Goal: Information Seeking & Learning: Learn about a topic

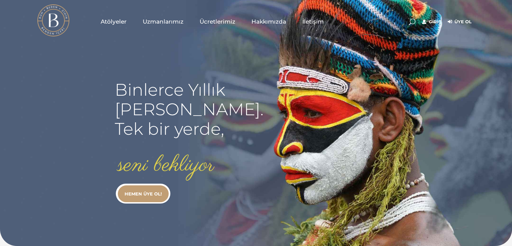
type input "[EMAIL_ADDRESS][DOMAIN_NAME]"
click at [433, 22] on link "Giriş" at bounding box center [431, 22] width 19 height 8
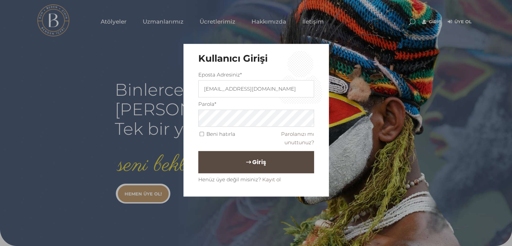
click at [259, 158] on span "Giriş" at bounding box center [259, 161] width 14 height 11
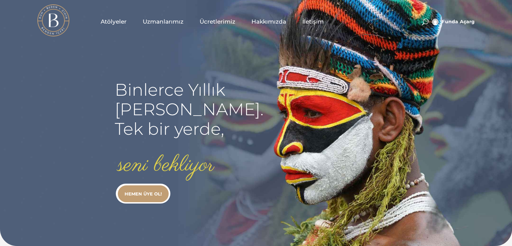
click at [111, 21] on span "Atölyeler" at bounding box center [114, 22] width 26 height 8
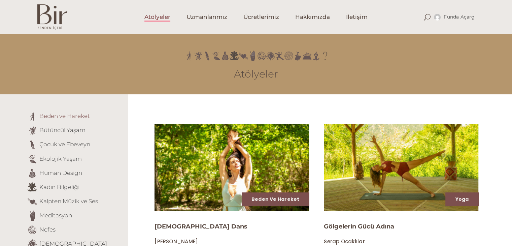
click at [55, 116] on link "Beden ve Hareket" at bounding box center [64, 115] width 50 height 7
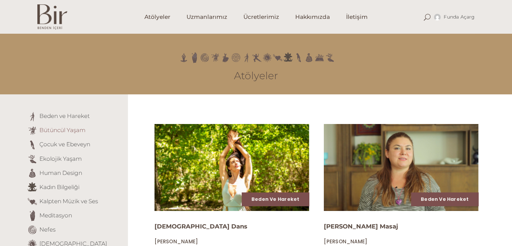
click at [72, 131] on link "Bütüncül Yaşam" at bounding box center [62, 129] width 46 height 7
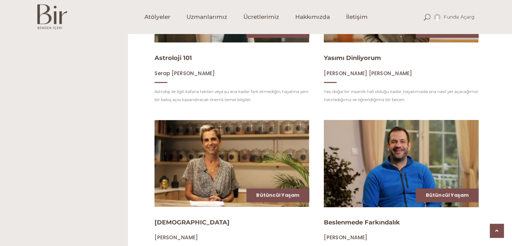
scroll to position [768, 0]
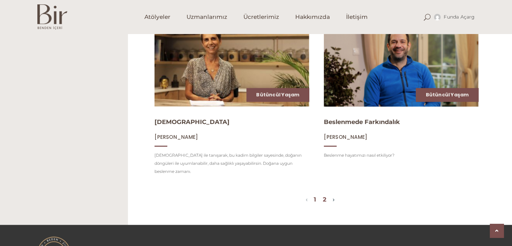
click at [326, 195] on link "2" at bounding box center [325, 198] width 4 height 7
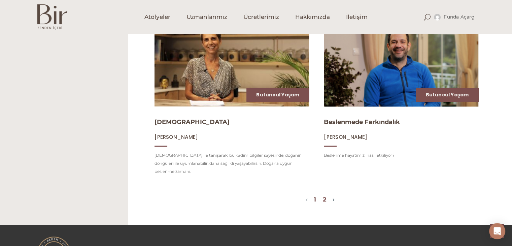
click at [326, 195] on link "2" at bounding box center [325, 198] width 4 height 7
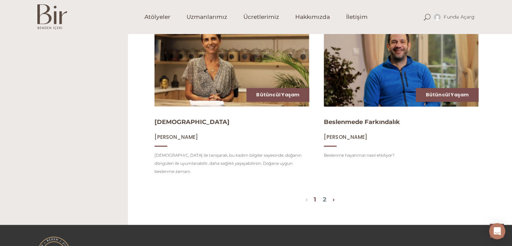
click at [334, 195] on link "›" at bounding box center [333, 198] width 2 height 7
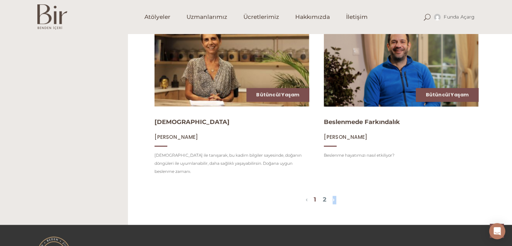
click at [334, 195] on link "›" at bounding box center [333, 198] width 2 height 7
click at [326, 195] on link "2" at bounding box center [325, 198] width 4 height 7
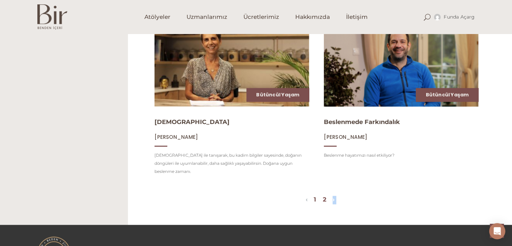
click at [326, 195] on link "2" at bounding box center [325, 198] width 4 height 7
click at [209, 17] on span "Uzmanlarımız" at bounding box center [206, 17] width 41 height 8
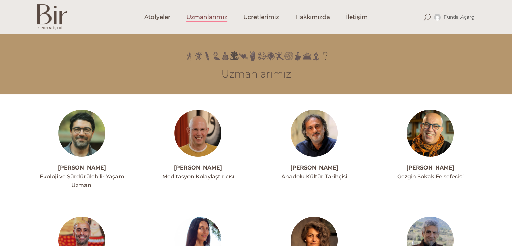
click at [88, 136] on img at bounding box center [81, 132] width 47 height 47
click at [202, 142] on img at bounding box center [197, 132] width 47 height 47
click at [298, 128] on img at bounding box center [313, 132] width 47 height 47
click at [433, 136] on img at bounding box center [429, 132] width 47 height 47
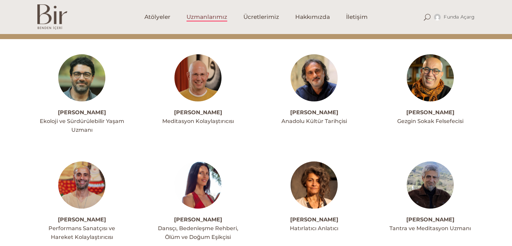
scroll to position [202, 0]
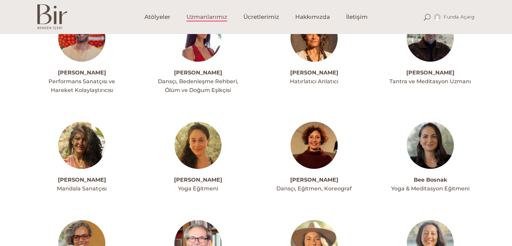
click at [91, 50] on img at bounding box center [81, 37] width 47 height 47
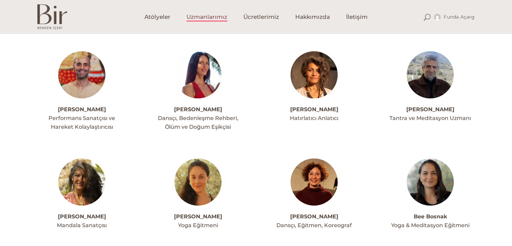
scroll to position [101, 0]
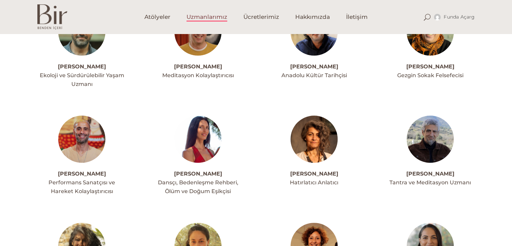
click at [202, 136] on img at bounding box center [197, 138] width 47 height 47
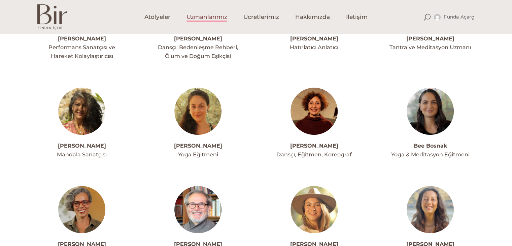
scroll to position [269, 0]
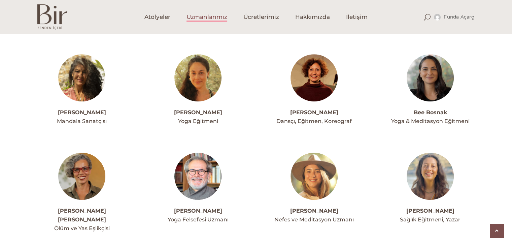
click at [193, 167] on img at bounding box center [197, 175] width 47 height 47
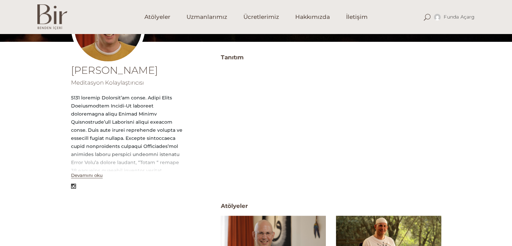
scroll to position [235, 0]
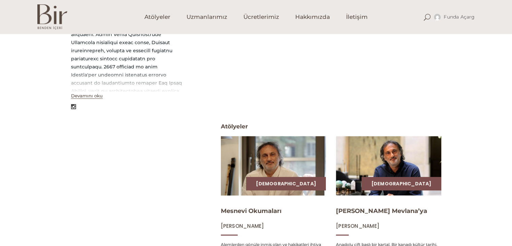
scroll to position [179, 0]
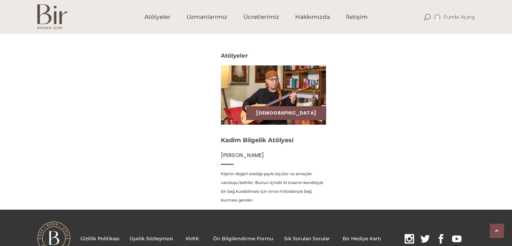
scroll to position [288, 0]
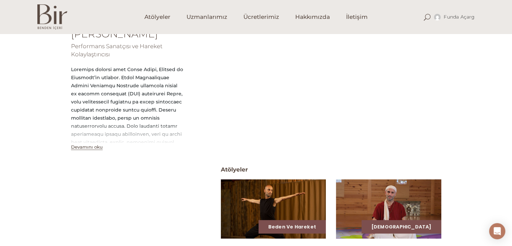
scroll to position [145, 0]
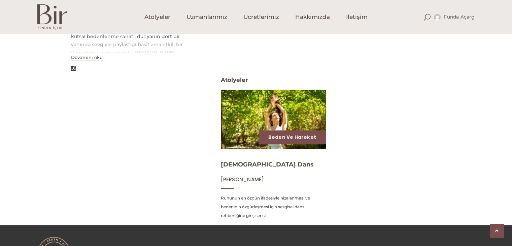
scroll to position [246, 0]
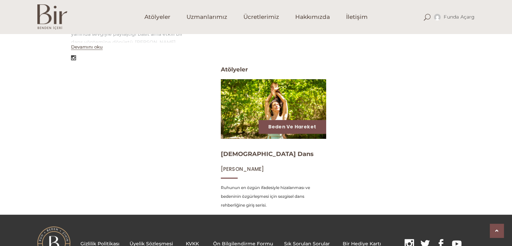
click at [268, 97] on img at bounding box center [273, 108] width 108 height 61
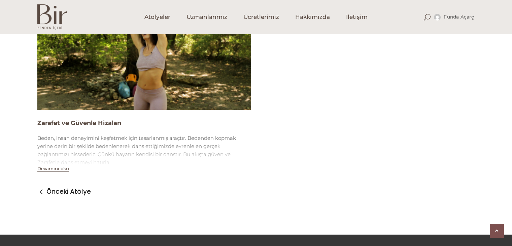
scroll to position [919, 0]
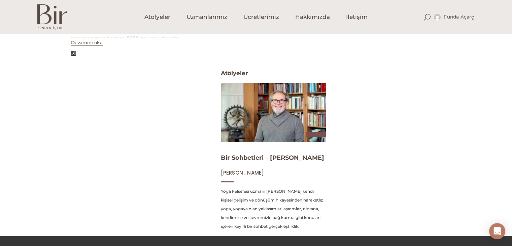
scroll to position [297, 0]
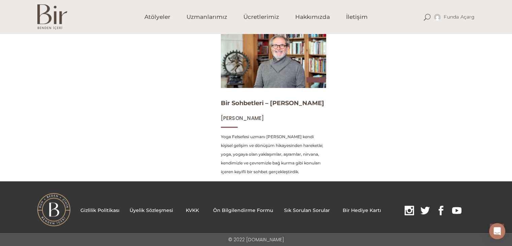
click at [267, 49] on img at bounding box center [273, 57] width 108 height 61
